Goal: Transaction & Acquisition: Book appointment/travel/reservation

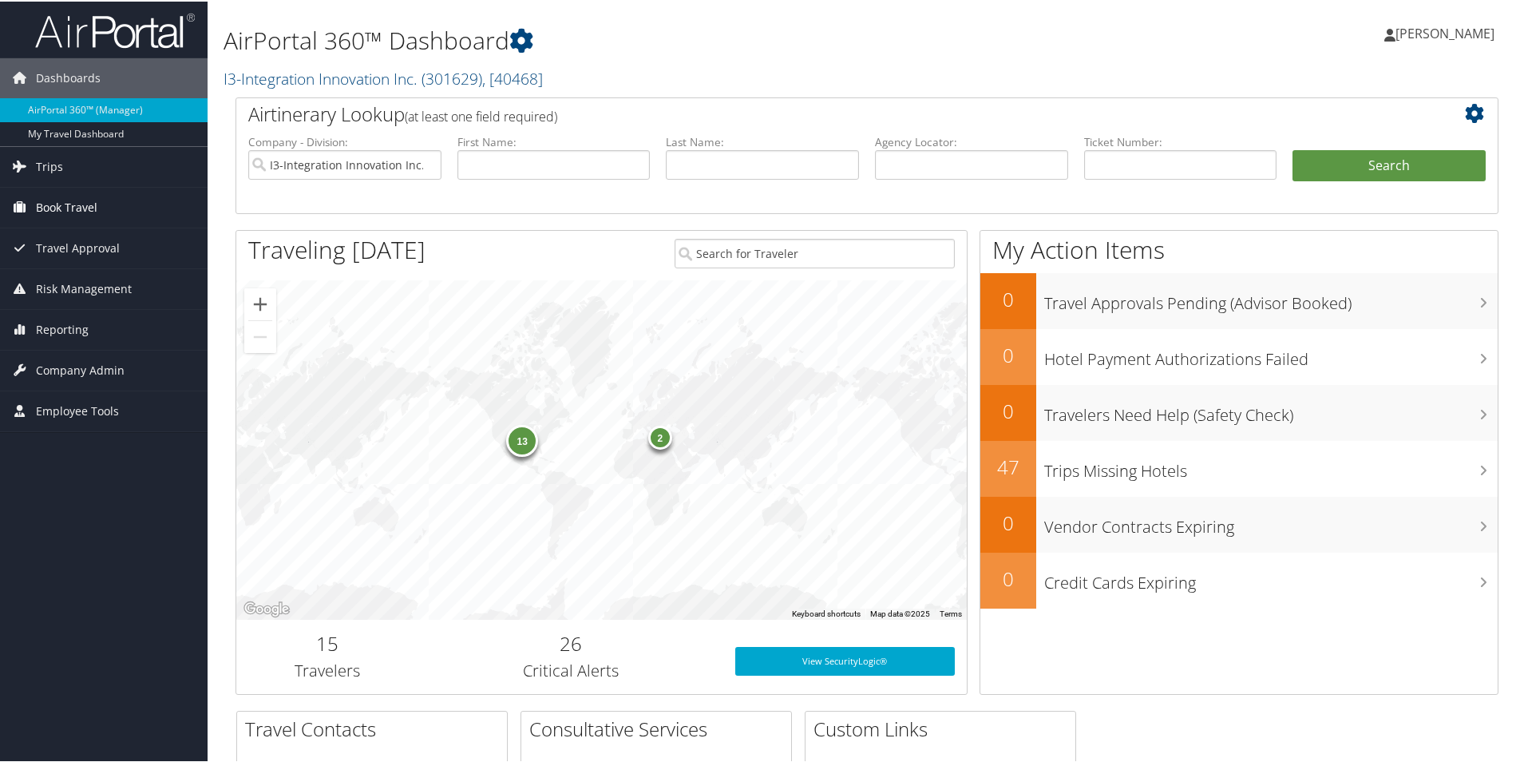
click at [73, 204] on span "Book Travel" at bounding box center [66, 206] width 61 height 40
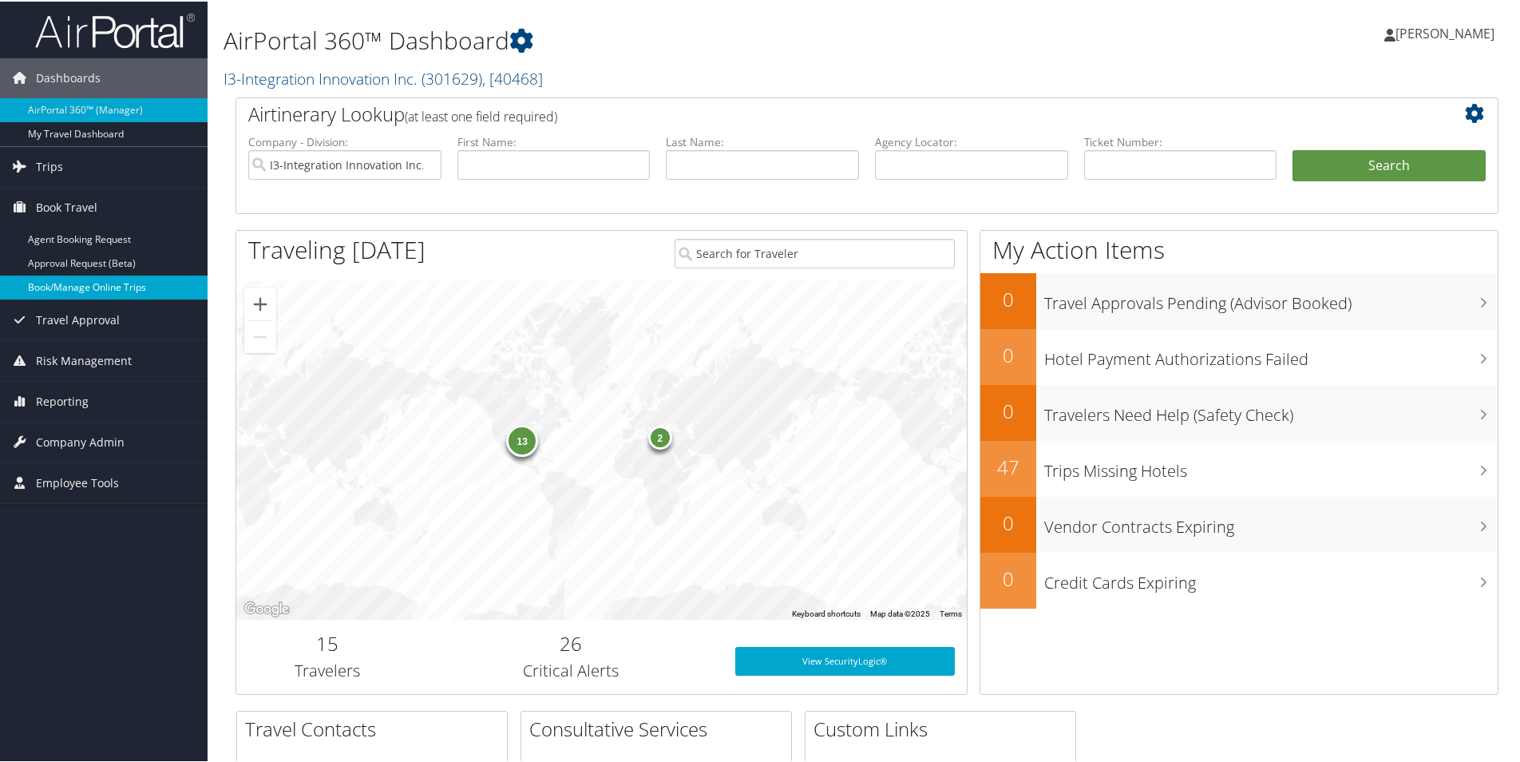
click at [81, 286] on link "Book/Manage Online Trips" at bounding box center [104, 286] width 208 height 24
